Goal: Task Accomplishment & Management: Manage account settings

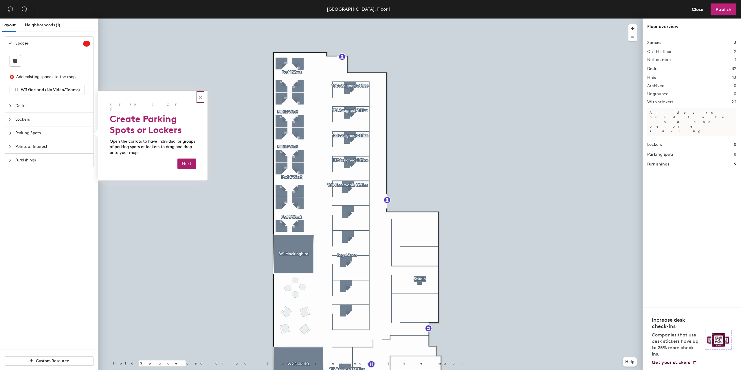
click at [200, 96] on button "×" at bounding box center [201, 97] width 6 height 9
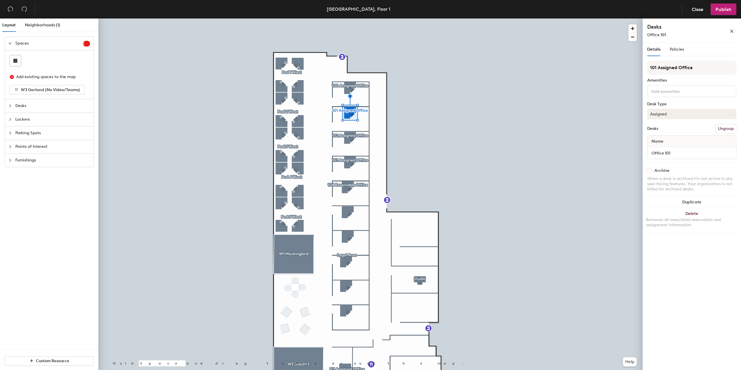
click at [689, 118] on button "Assigned" at bounding box center [691, 114] width 89 height 10
click at [657, 149] on div "Hoteled" at bounding box center [677, 149] width 58 height 9
drag, startPoint x: 659, startPoint y: 67, endPoint x: 677, endPoint y: 68, distance: 18.3
click at [677, 68] on input "101 Assigned Office" at bounding box center [691, 68] width 89 height 14
type input "101 Reservable Office"
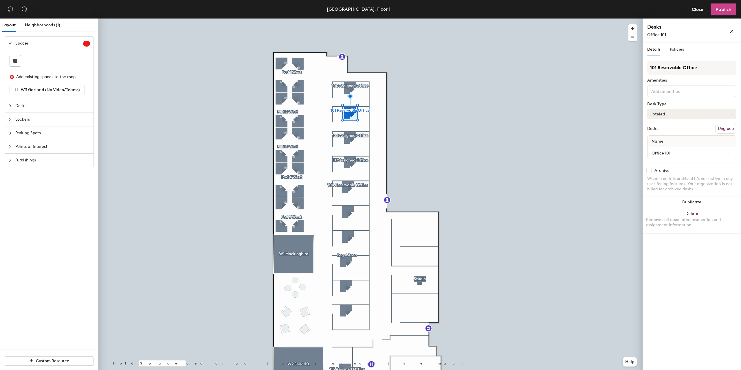
click at [728, 9] on span "Publish" at bounding box center [724, 10] width 16 height 6
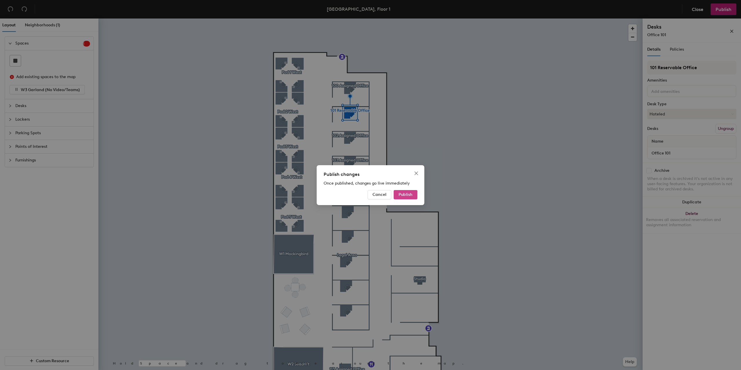
click at [405, 194] on span "Publish" at bounding box center [406, 194] width 14 height 5
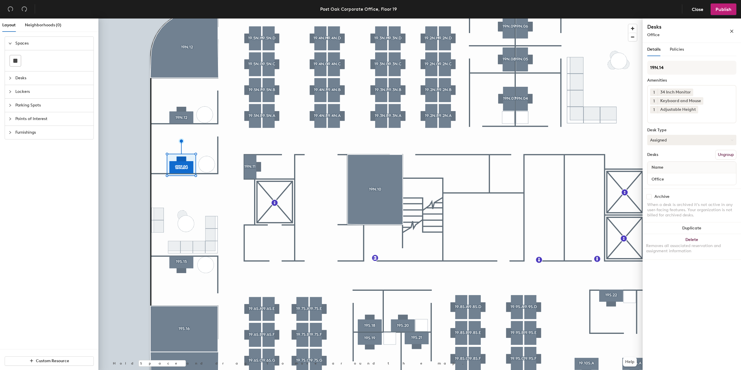
click at [665, 140] on button "Assigned" at bounding box center [691, 140] width 89 height 10
click at [659, 175] on div "Hoteled" at bounding box center [677, 175] width 58 height 9
click at [672, 141] on button "Assigned" at bounding box center [691, 140] width 89 height 10
click at [662, 175] on div "Hoteled" at bounding box center [677, 175] width 58 height 9
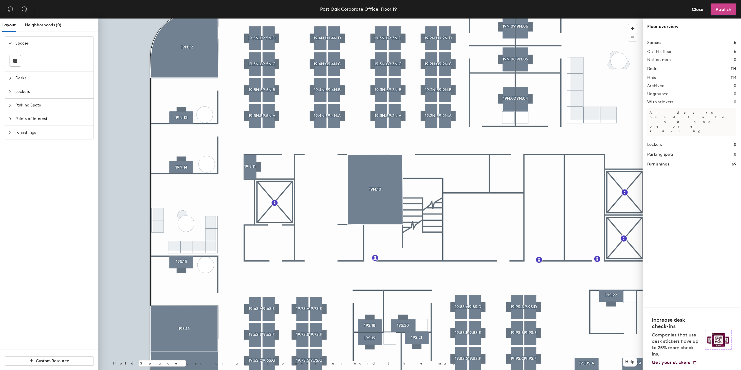
click at [720, 10] on span "Publish" at bounding box center [724, 10] width 16 height 6
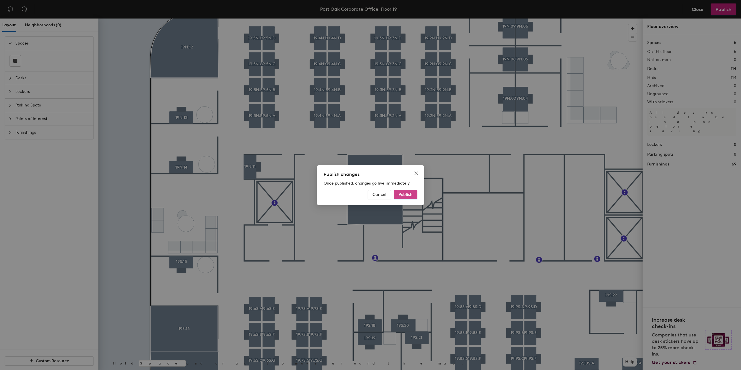
click at [402, 193] on span "Publish" at bounding box center [406, 194] width 14 height 5
